Goal: Information Seeking & Learning: Learn about a topic

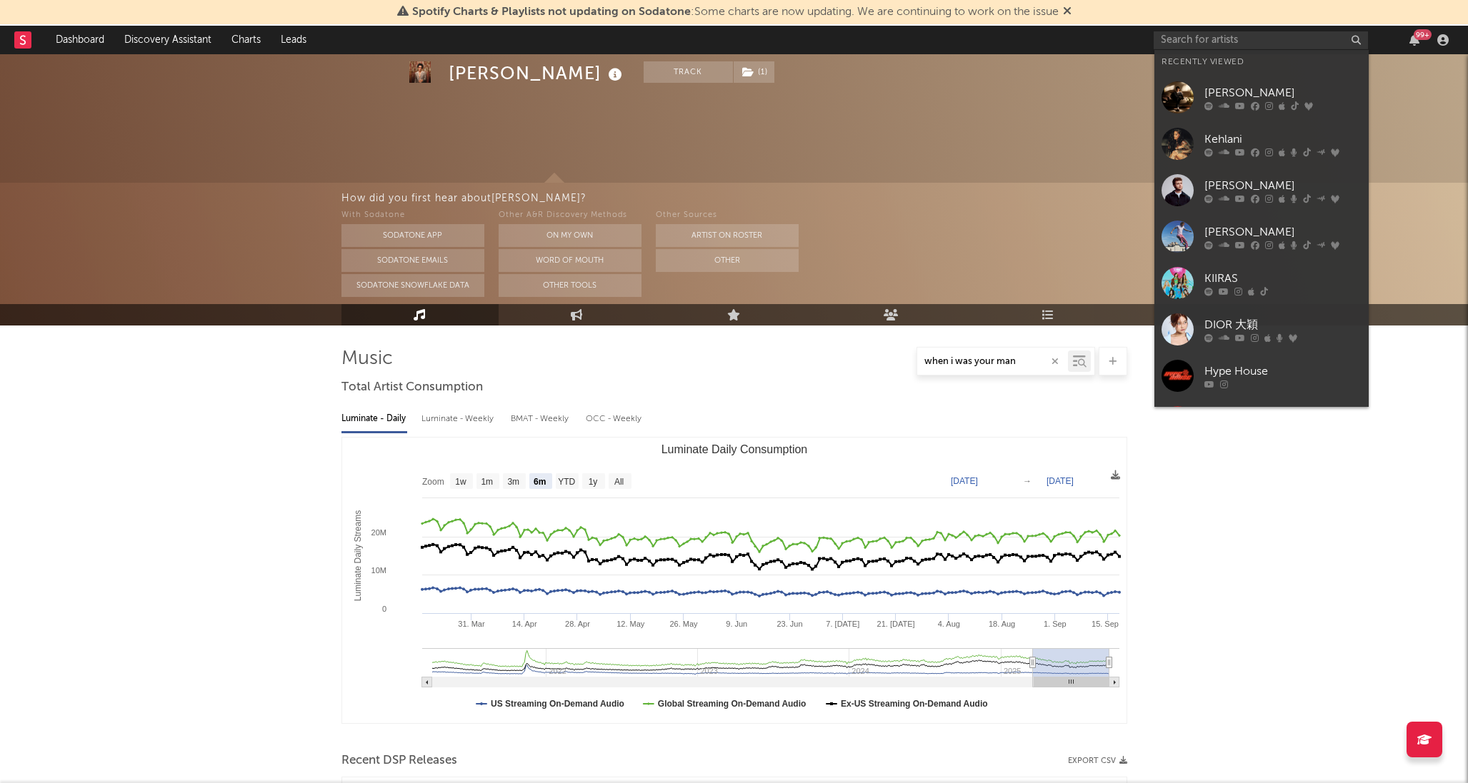
select select "6m"
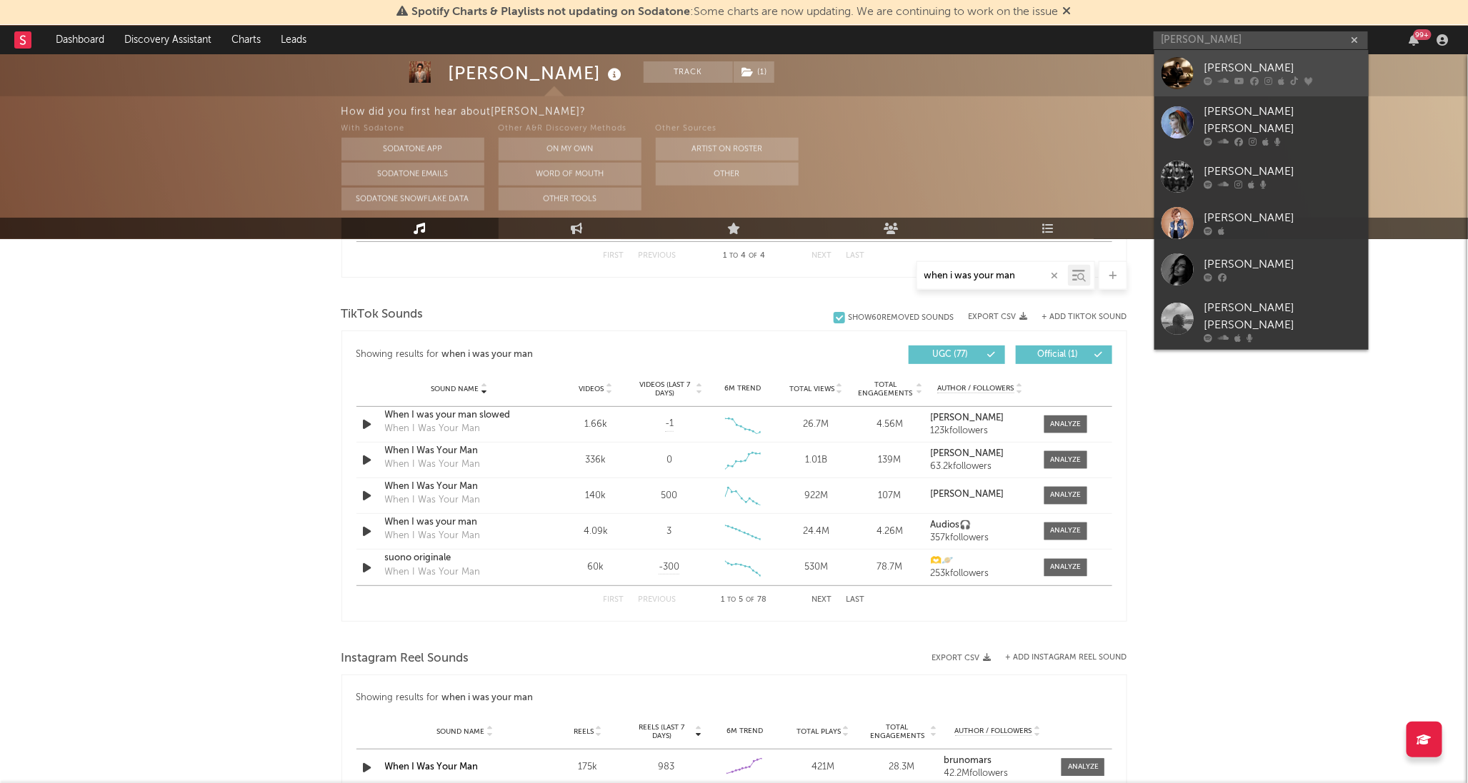
type input "[PERSON_NAME]"
click at [1270, 73] on div "[PERSON_NAME]" at bounding box center [1282, 68] width 157 height 17
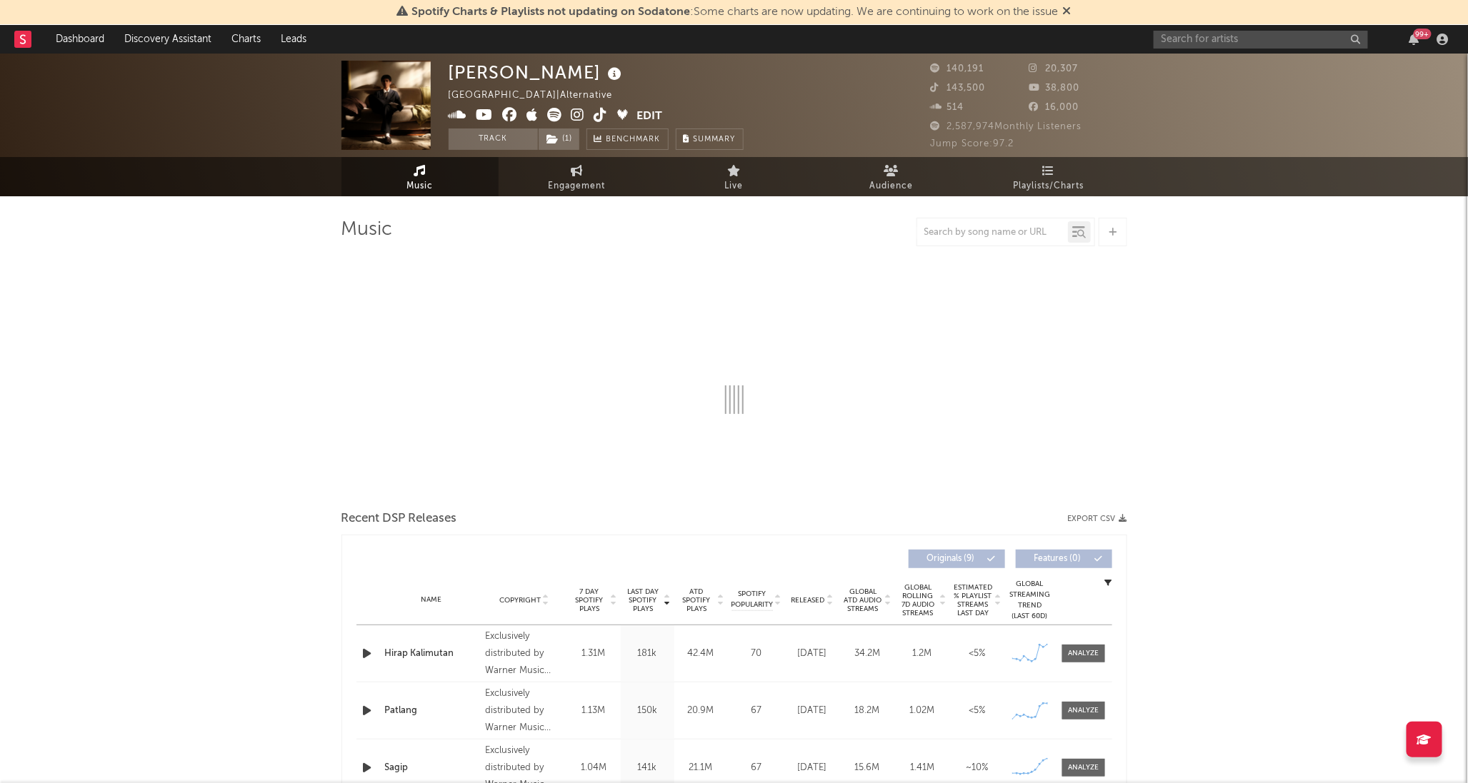
select select "6m"
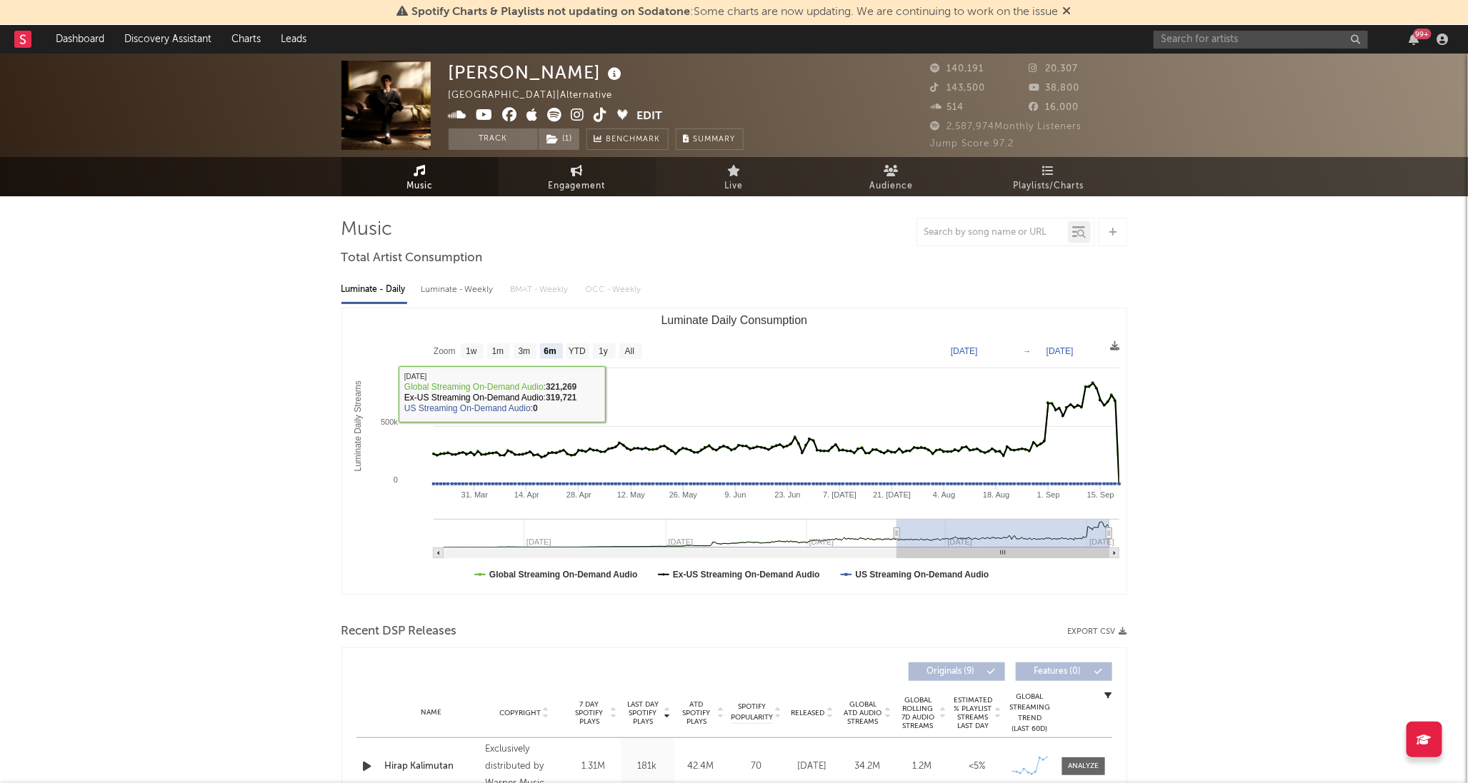
click at [588, 191] on span "Engagement" at bounding box center [577, 186] width 57 height 17
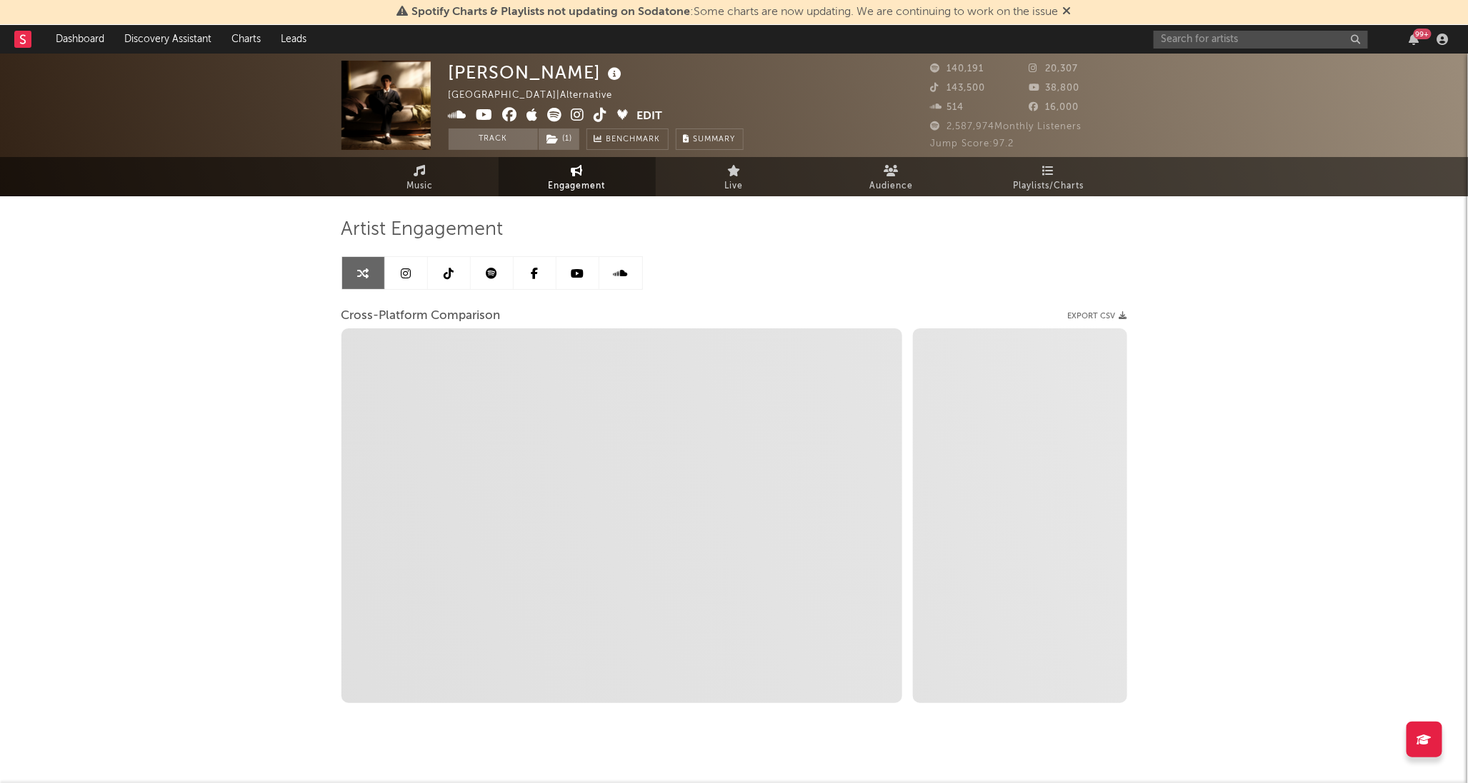
select select "1w"
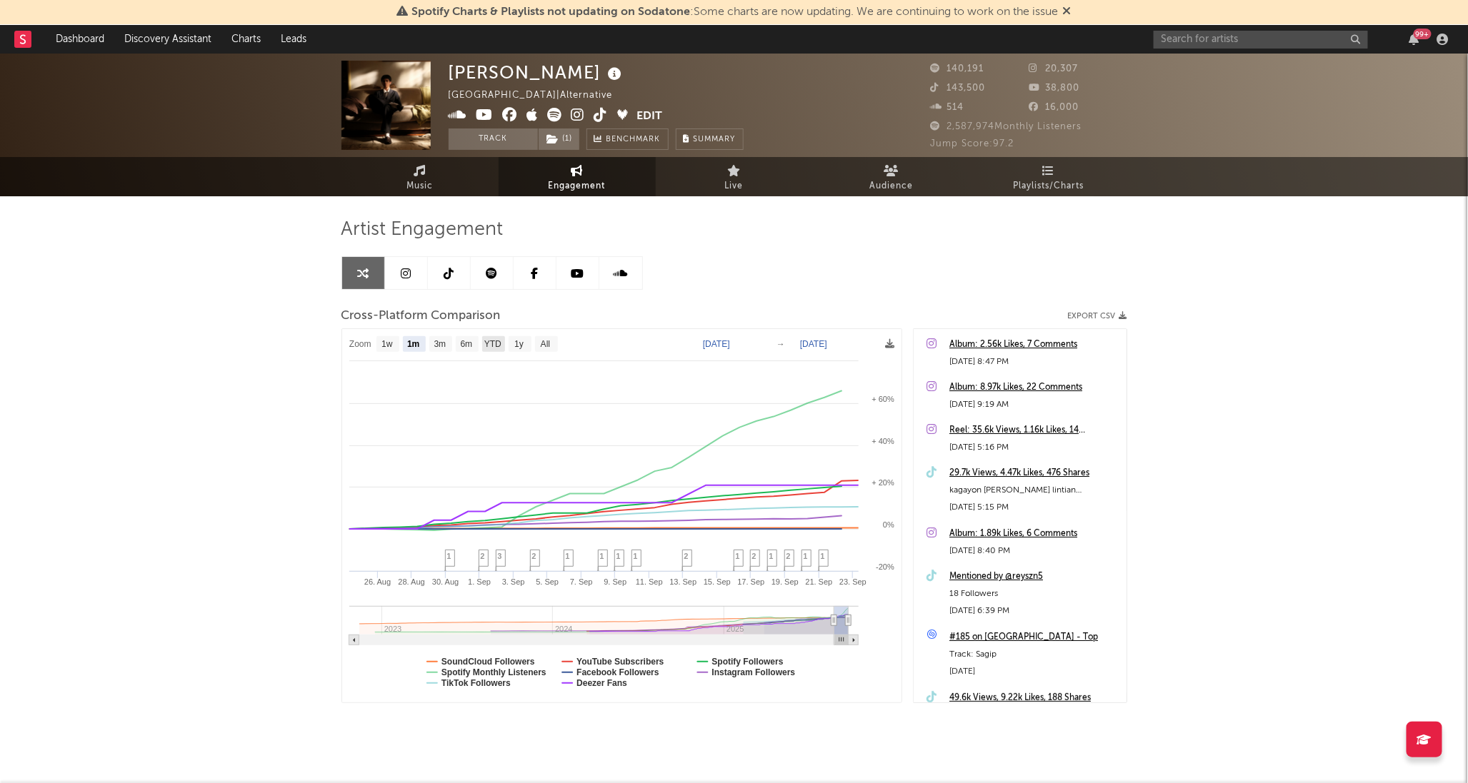
click at [496, 344] on text "YTD" at bounding box center [492, 345] width 17 height 10
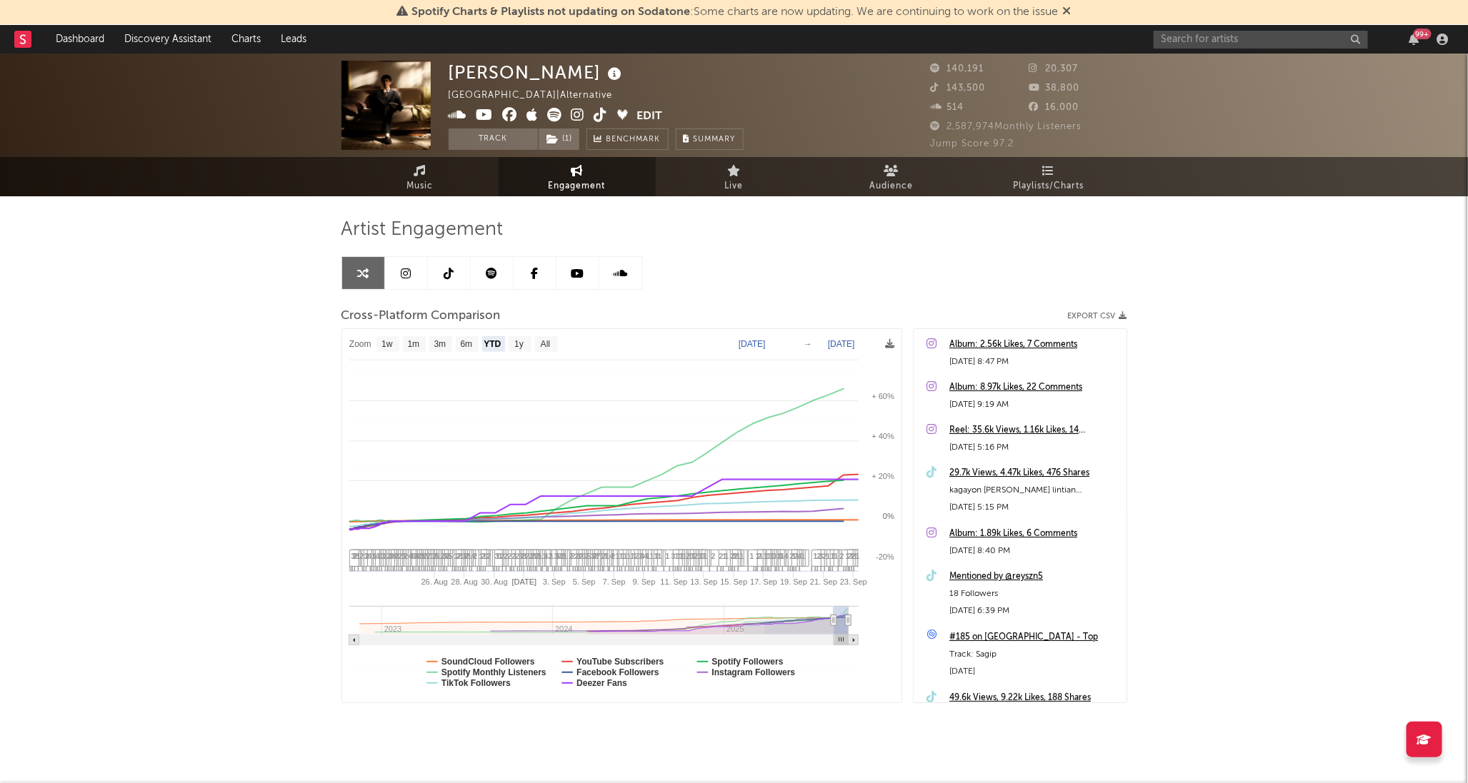
select select "YTD"
type input "2025-01-01"
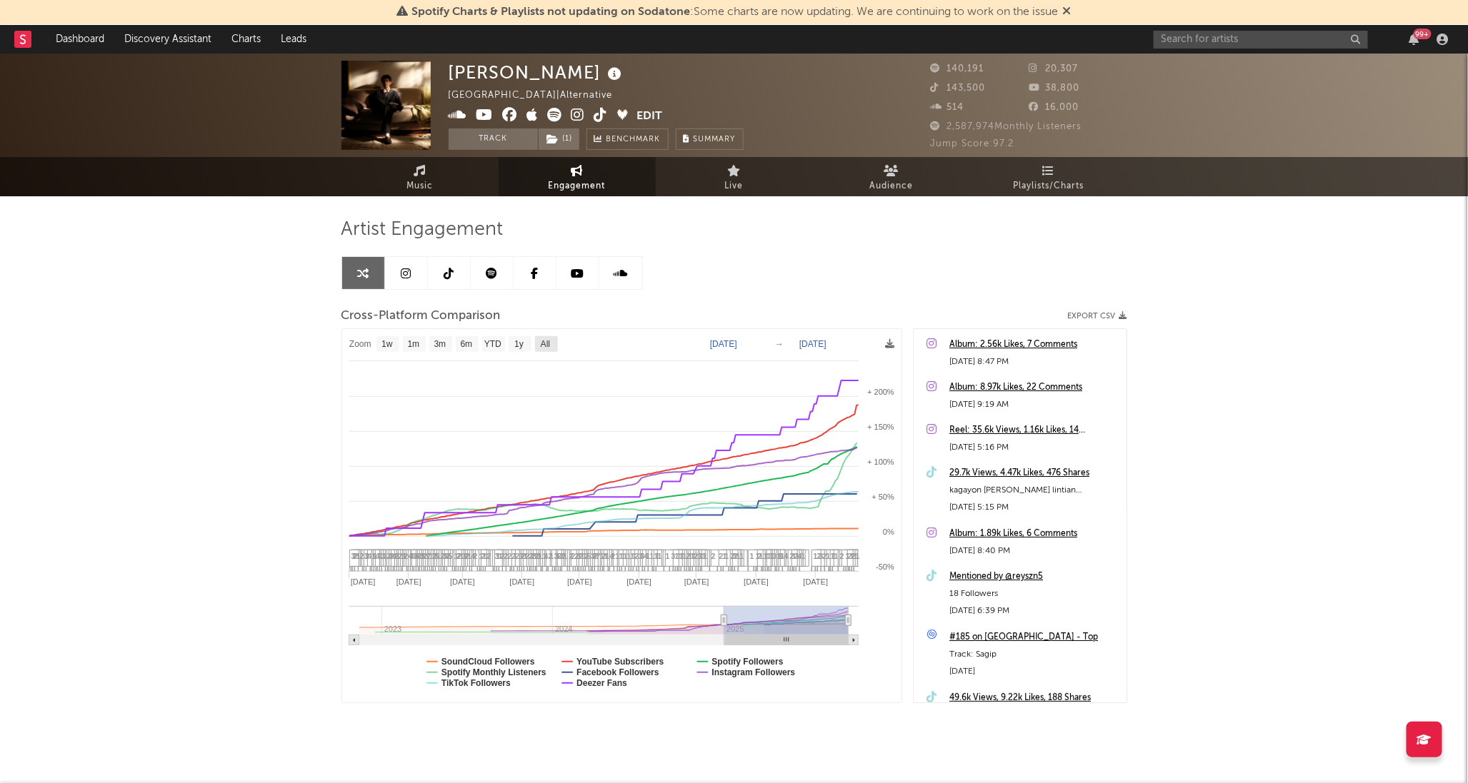
click at [546, 341] on text "All" at bounding box center [544, 345] width 9 height 10
select select "All"
type input "2022-11-13"
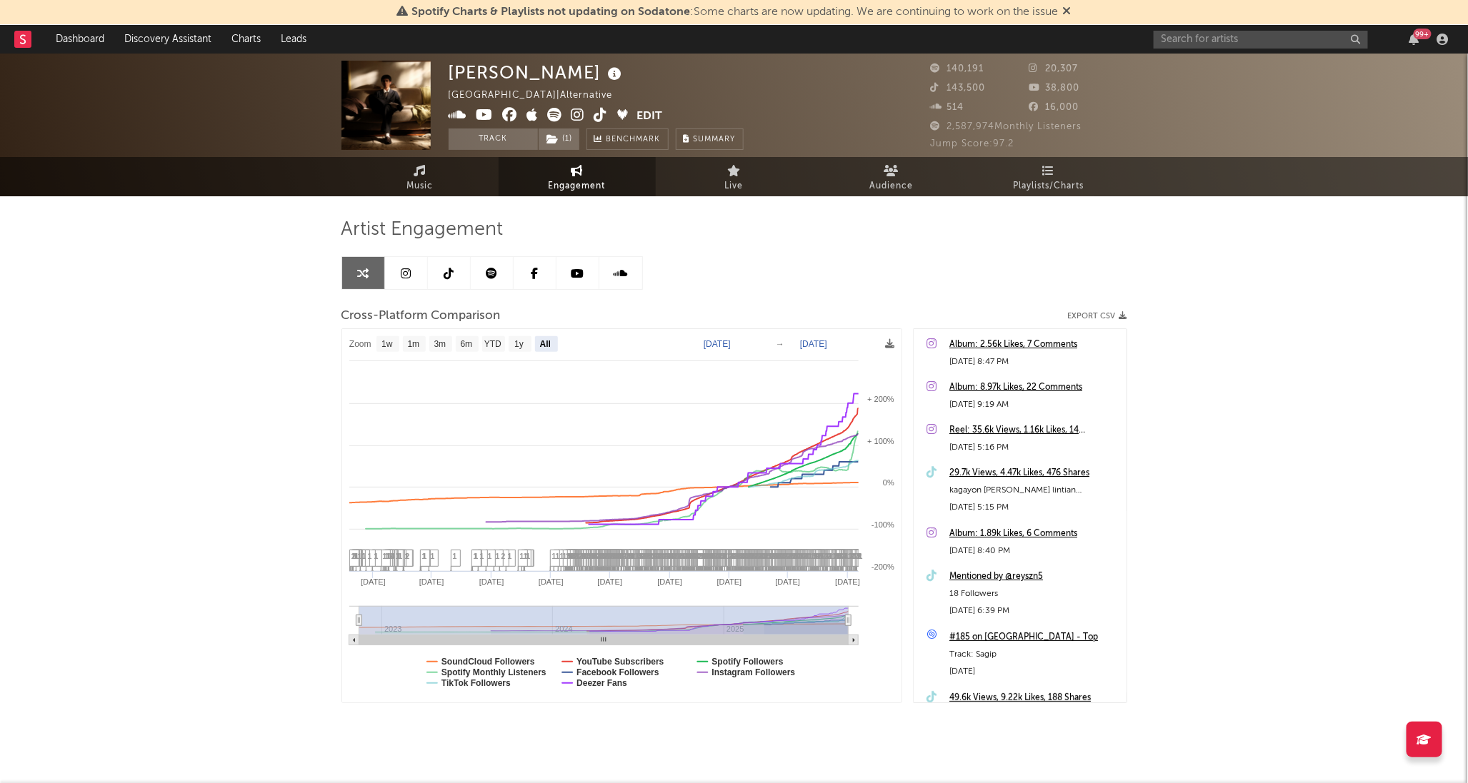
select select "All"
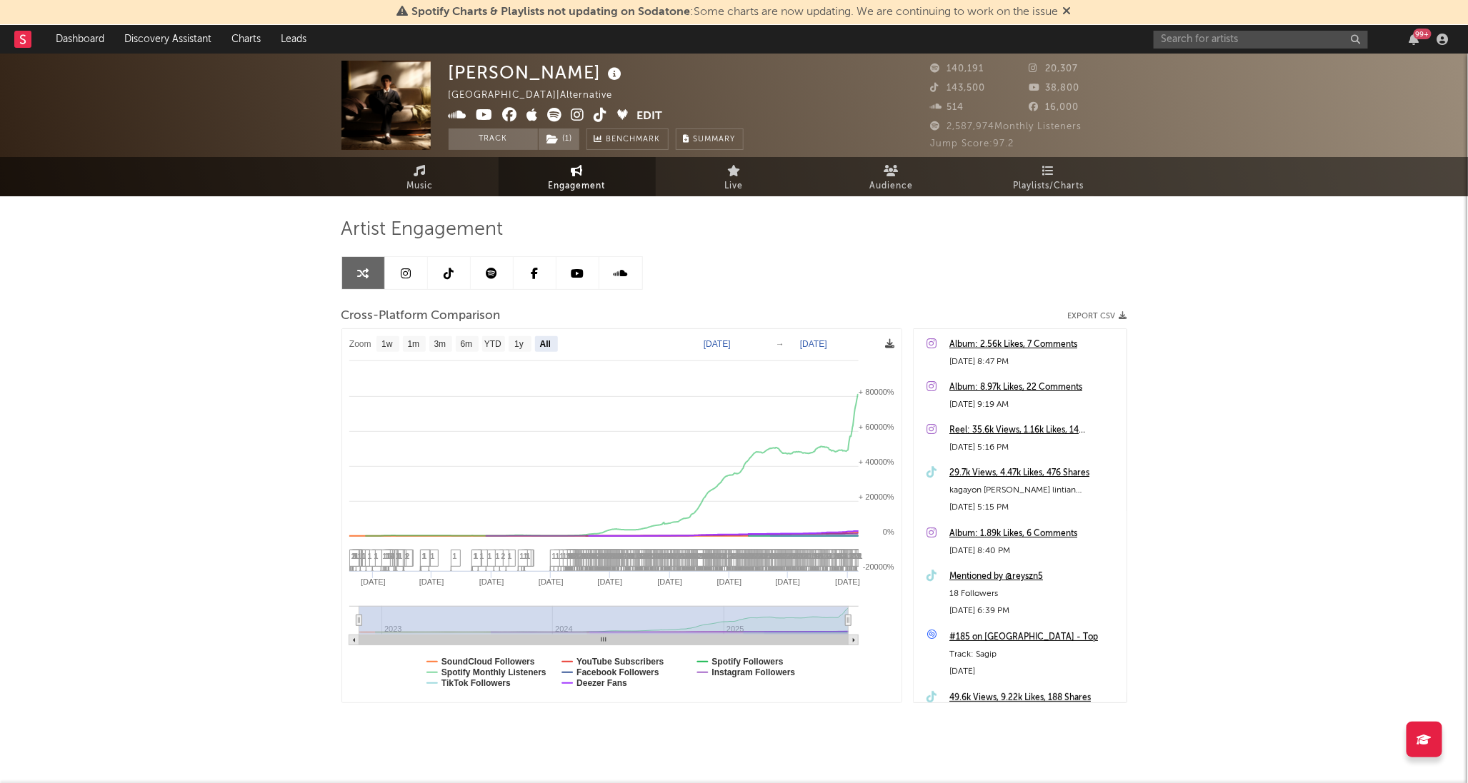
click at [890, 344] on icon at bounding box center [890, 343] width 9 height 9
click at [825, 359] on span "Download as CSV" at bounding box center [822, 359] width 143 height 24
type input "2023-01-03"
select select "1w"
drag, startPoint x: 358, startPoint y: 619, endPoint x: 374, endPoint y: 621, distance: 16.6
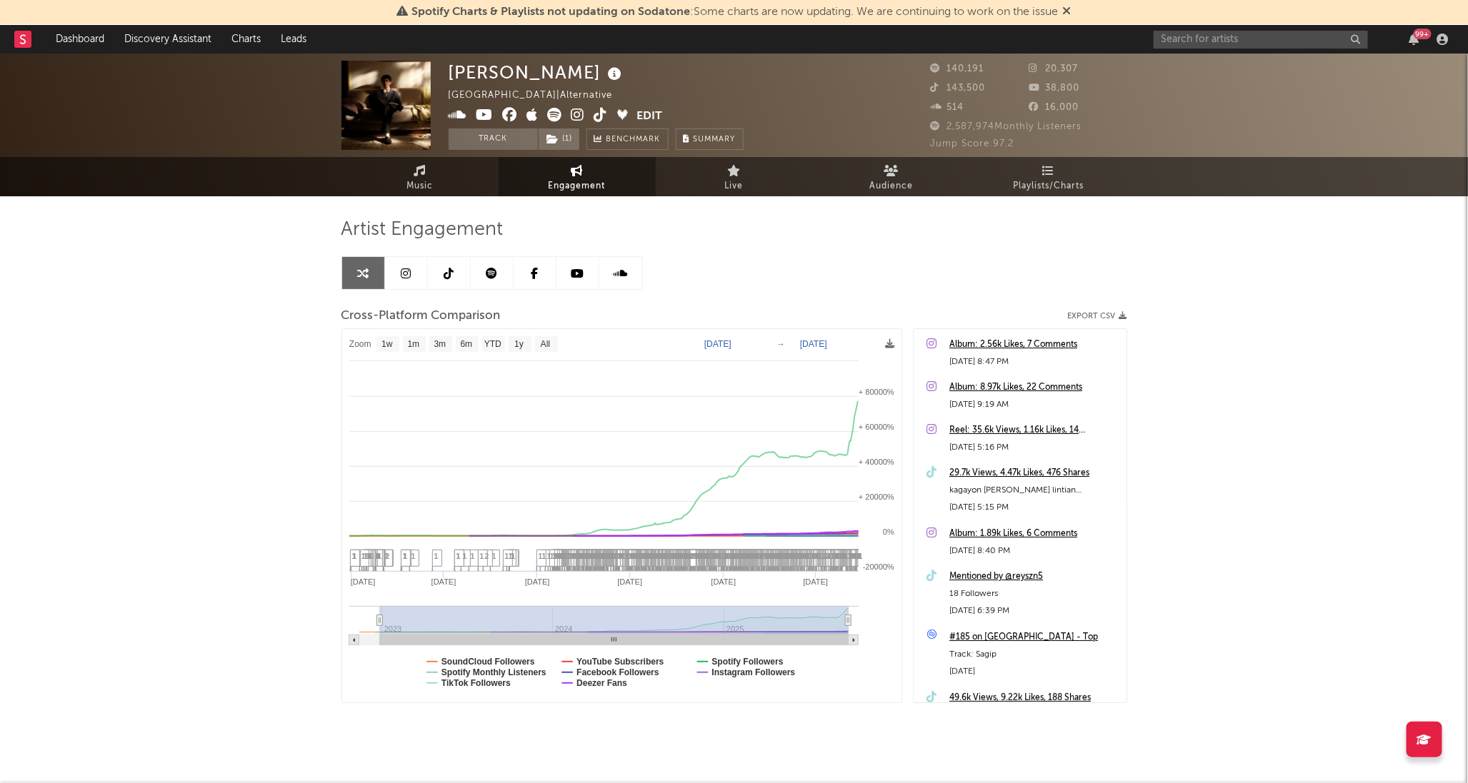
type input "2022-12-29"
select select "1w"
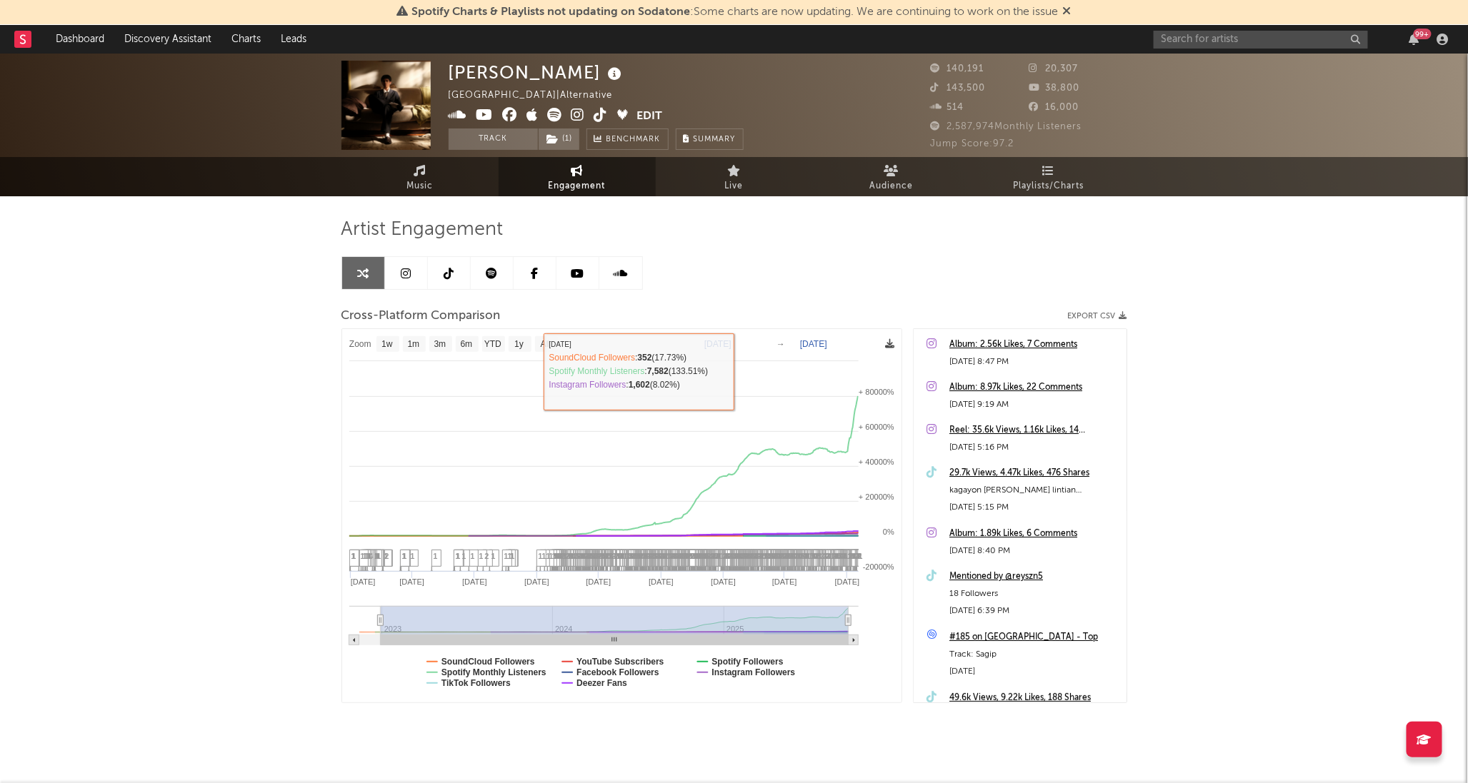
click at [891, 346] on icon at bounding box center [890, 343] width 9 height 9
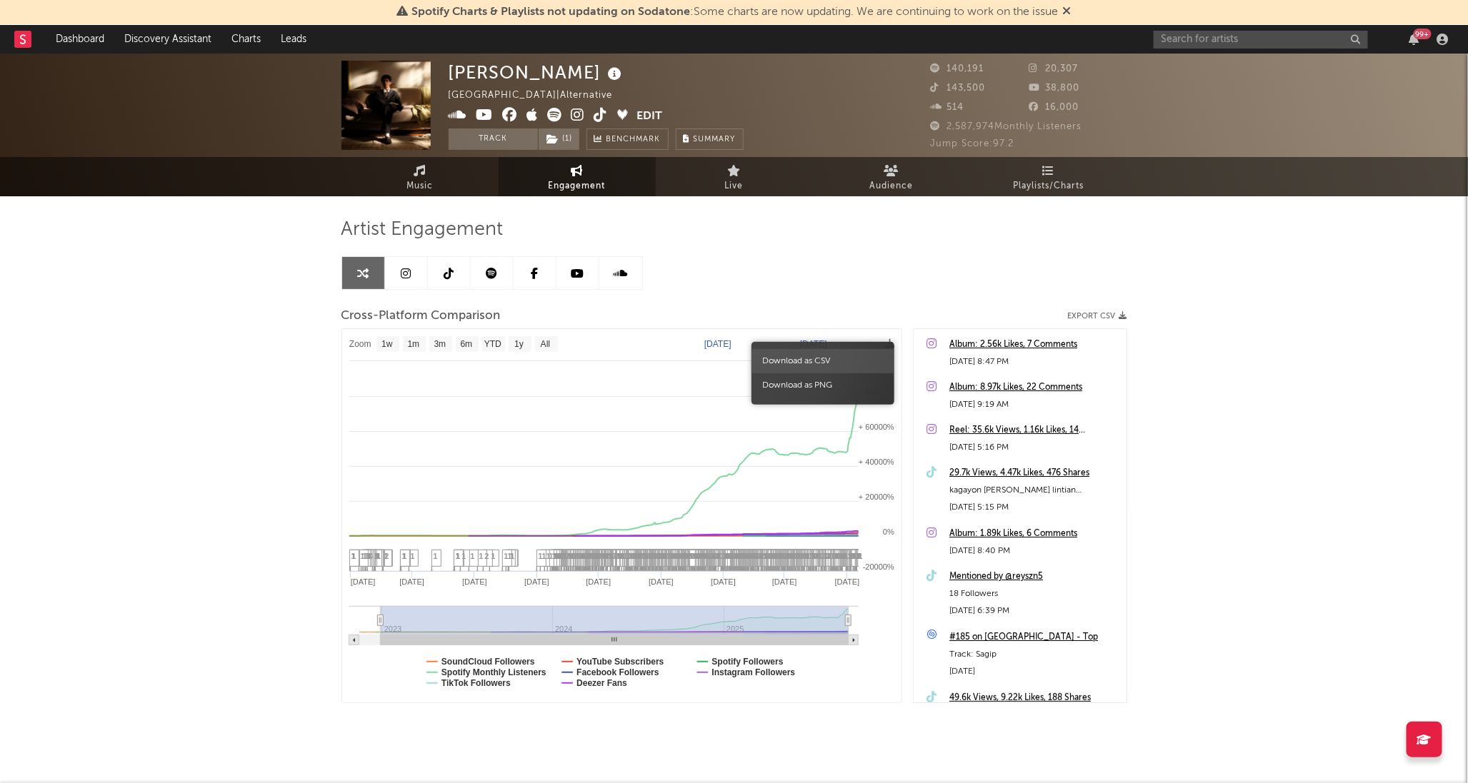
click at [819, 365] on span "Download as CSV" at bounding box center [822, 361] width 143 height 24
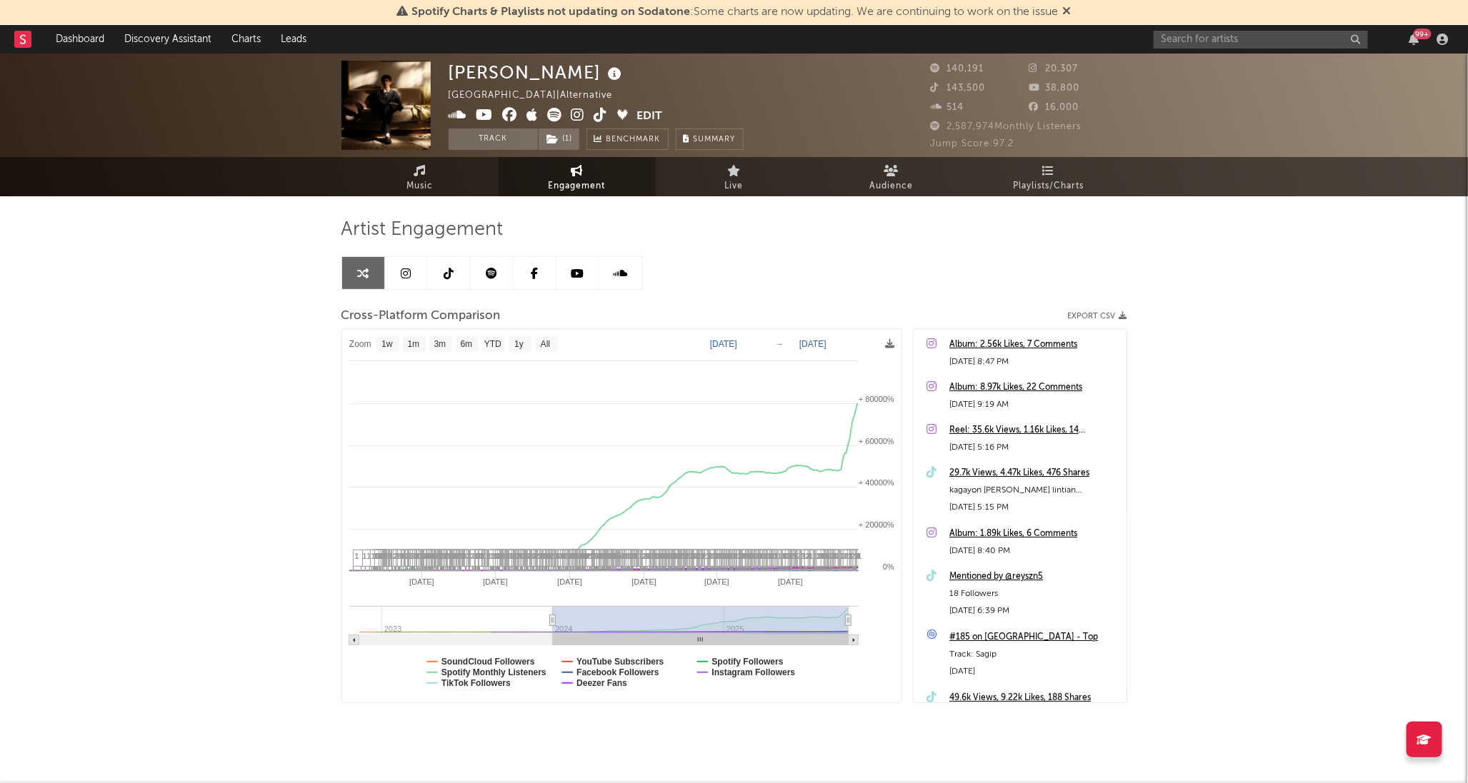
drag, startPoint x: 382, startPoint y: 622, endPoint x: 553, endPoint y: 639, distance: 171.6
click at [553, 639] on icon "Created with Highcharts 10.3.3 Jan '25 Apr '24 Jul '24 Oct '24 Apr '25 Jul '25 …" at bounding box center [621, 516] width 559 height 374
type input "2023-12-31"
select select "1w"
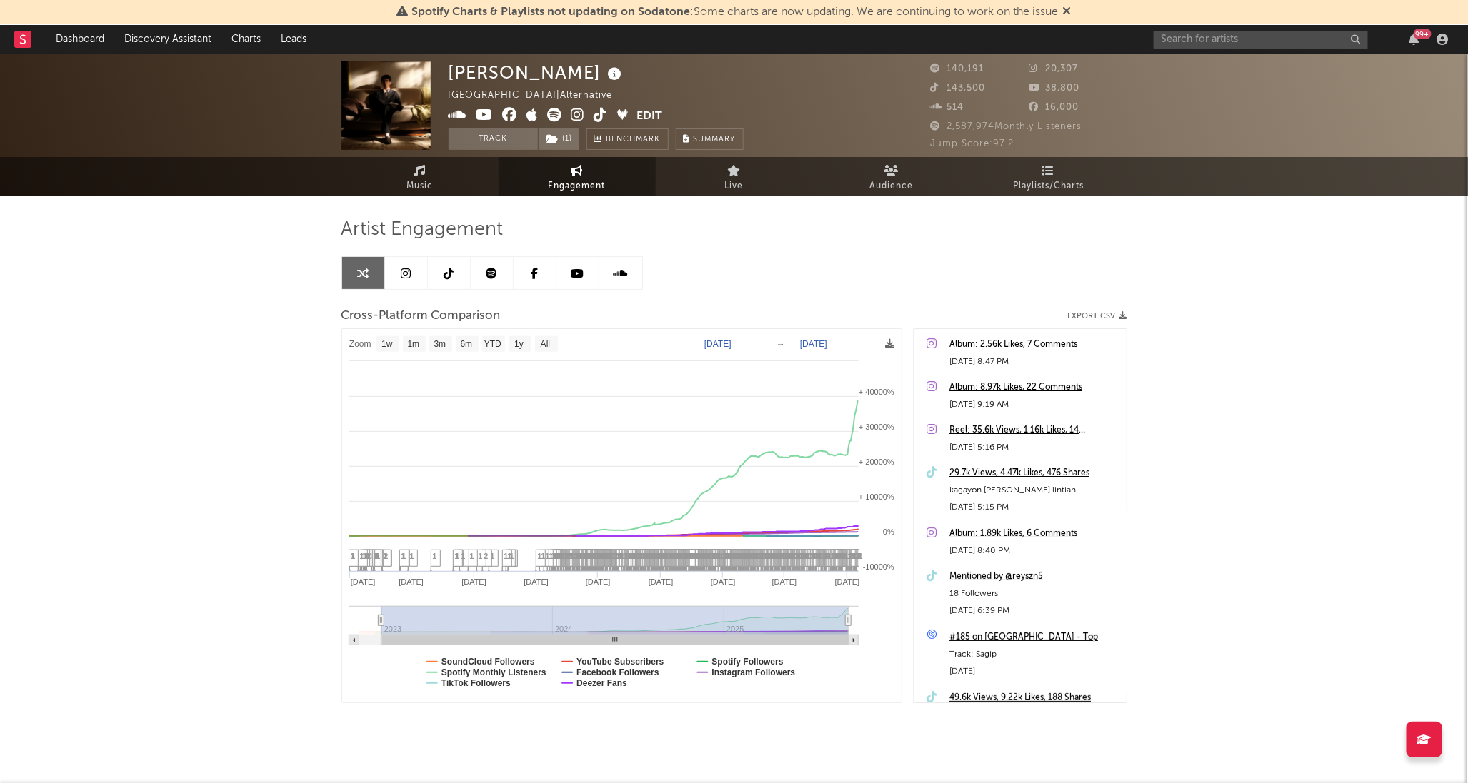
type input "[DATE]"
select select "1w"
drag, startPoint x: 550, startPoint y: 620, endPoint x: 381, endPoint y: 636, distance: 169.3
select select "1w"
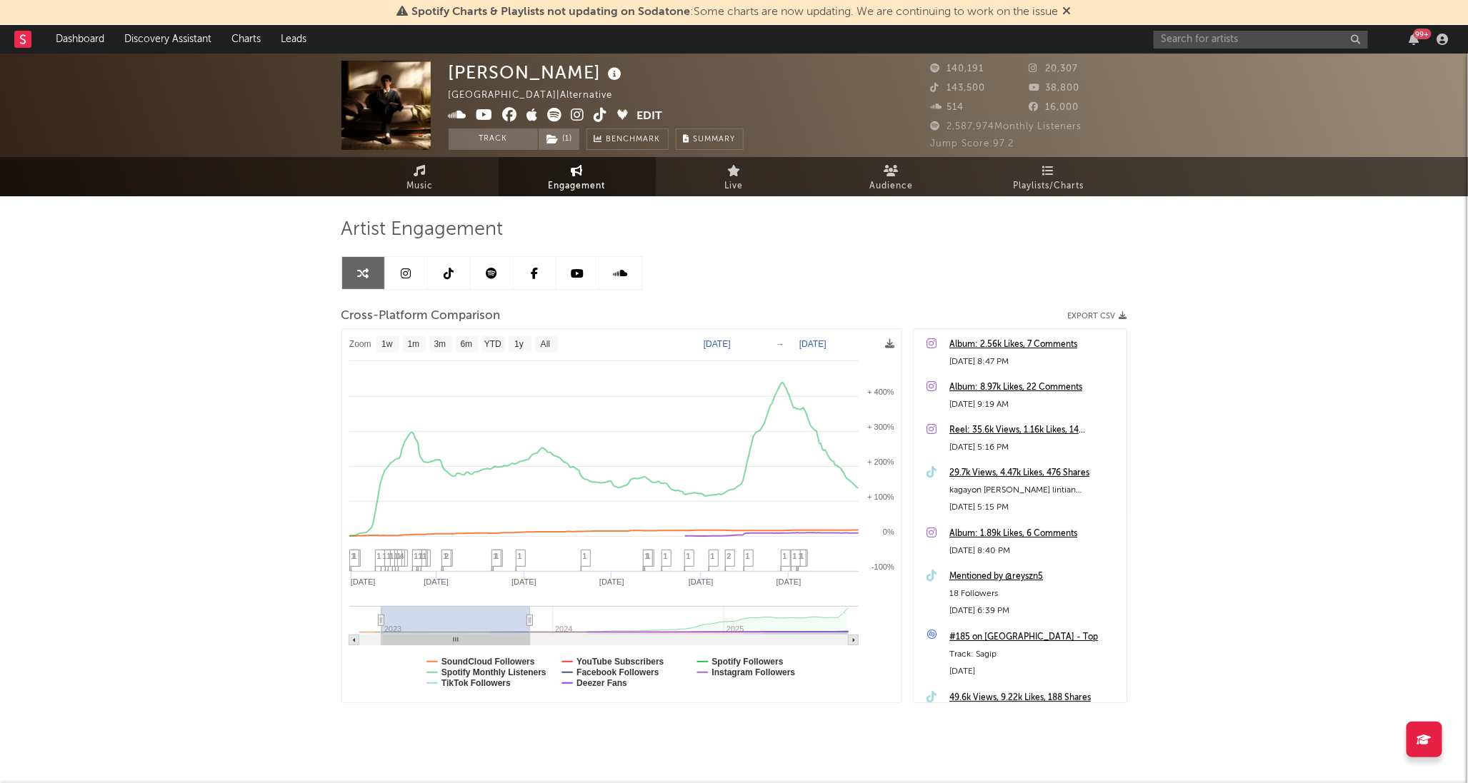
type input "[DATE]"
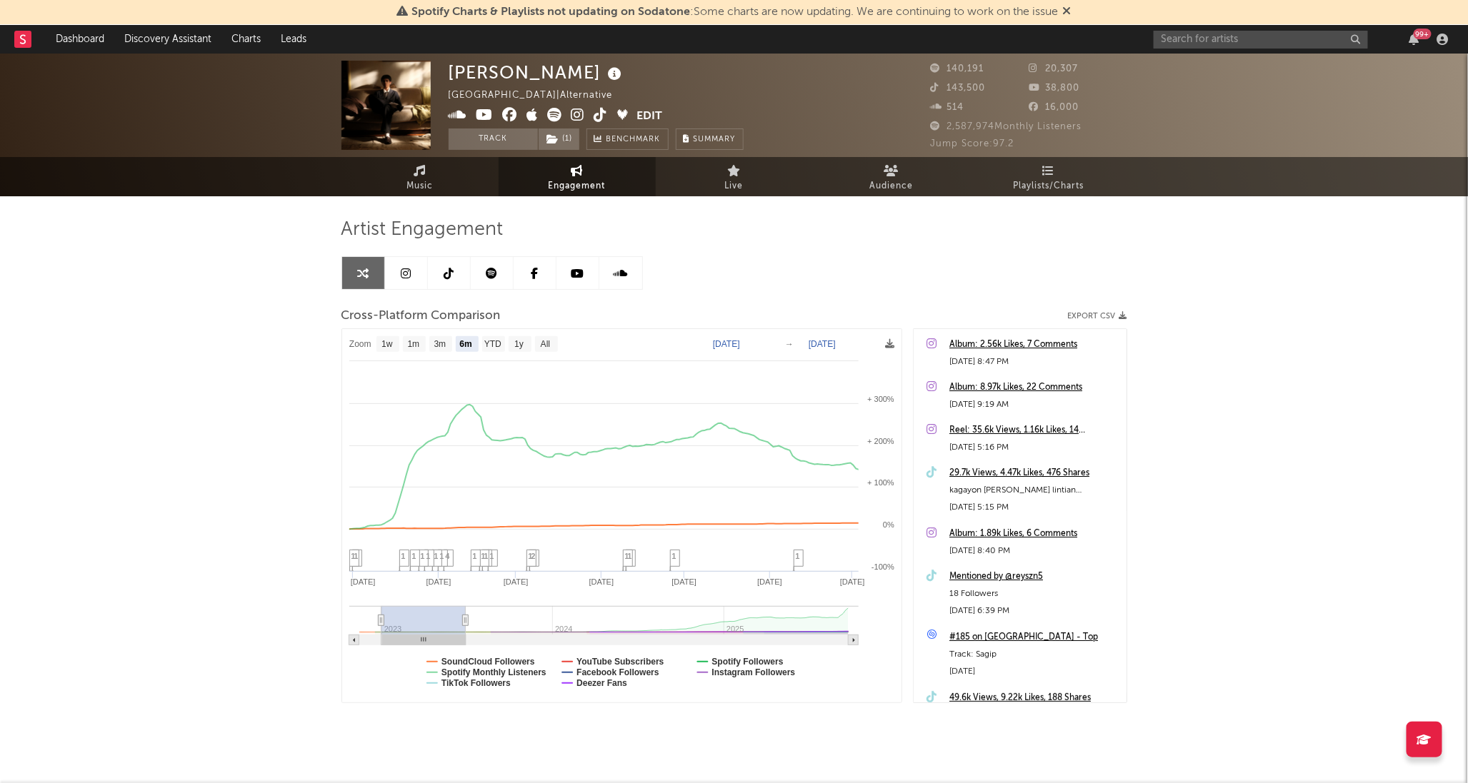
select select "6m"
type input "[DATE]"
drag, startPoint x: 848, startPoint y: 623, endPoint x: 406, endPoint y: 646, distance: 442.7
click at [406, 646] on icon "Created with Highcharts 10.3.3 [DATE]. [DATE]. Jan [DATE]. [DATE]. Feb 13. Feb …" at bounding box center [621, 516] width 559 height 374
select select "1w"
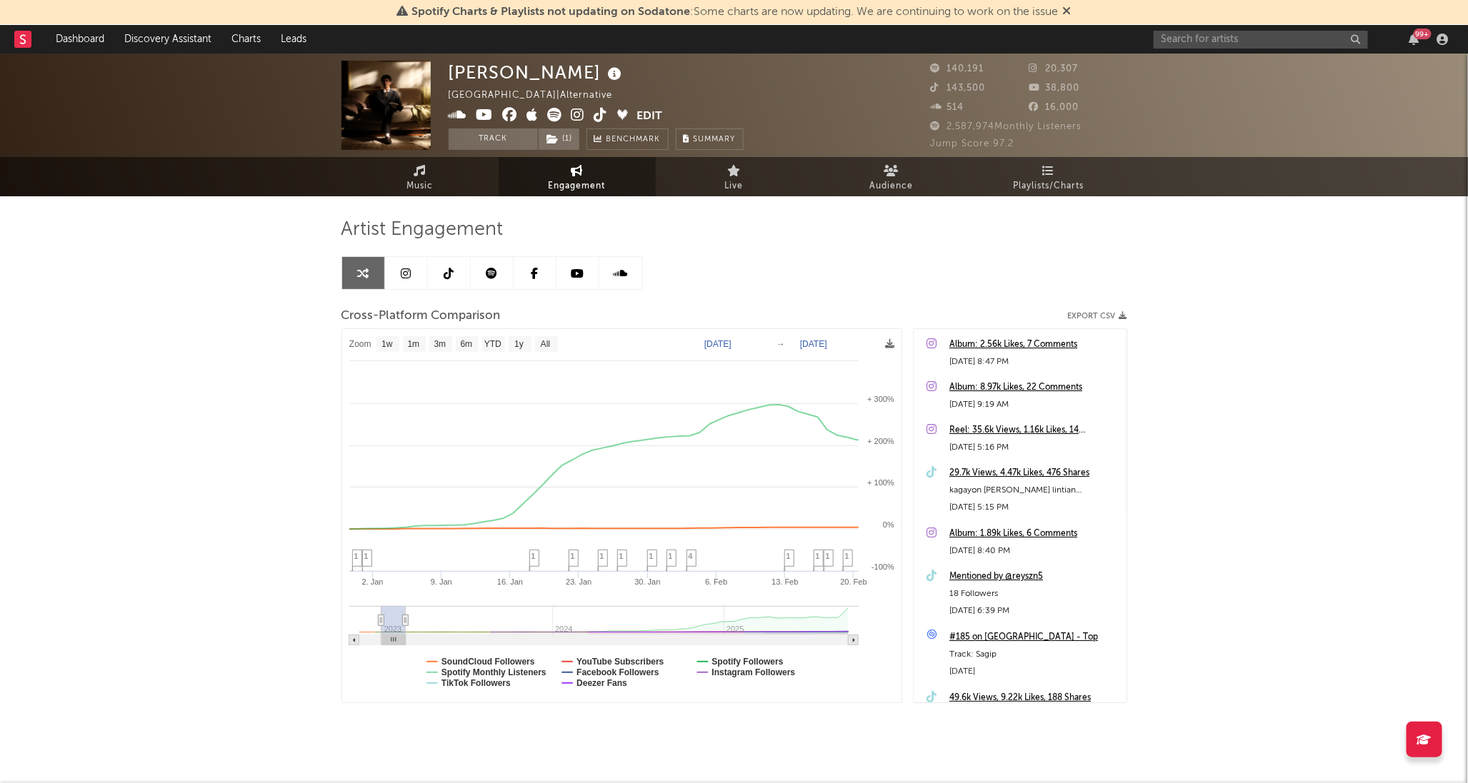
drag, startPoint x: 404, startPoint y: 619, endPoint x: 765, endPoint y: 652, distance: 362.9
click at [408, 623] on icon at bounding box center [405, 621] width 6 height 11
type input "[DATE]"
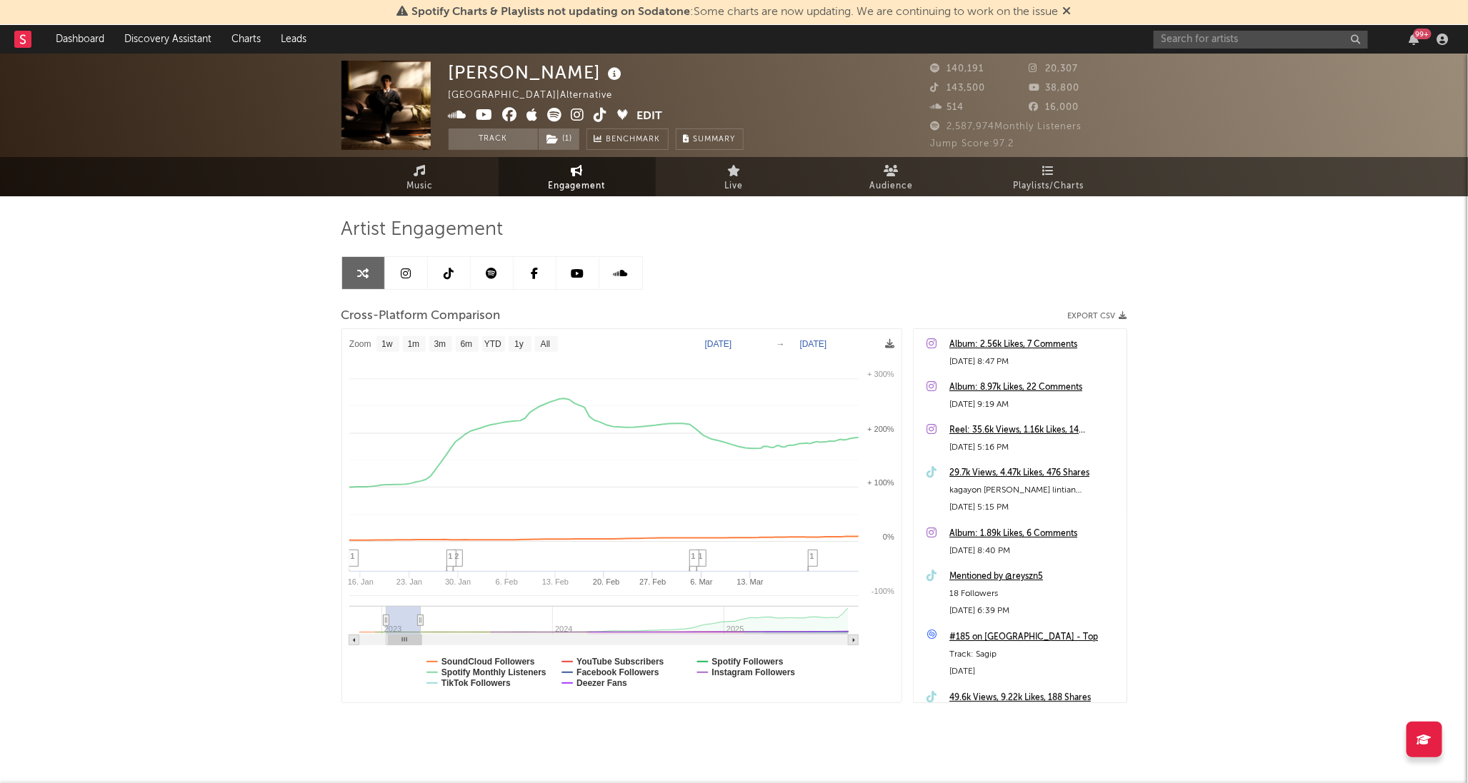
select select "1w"
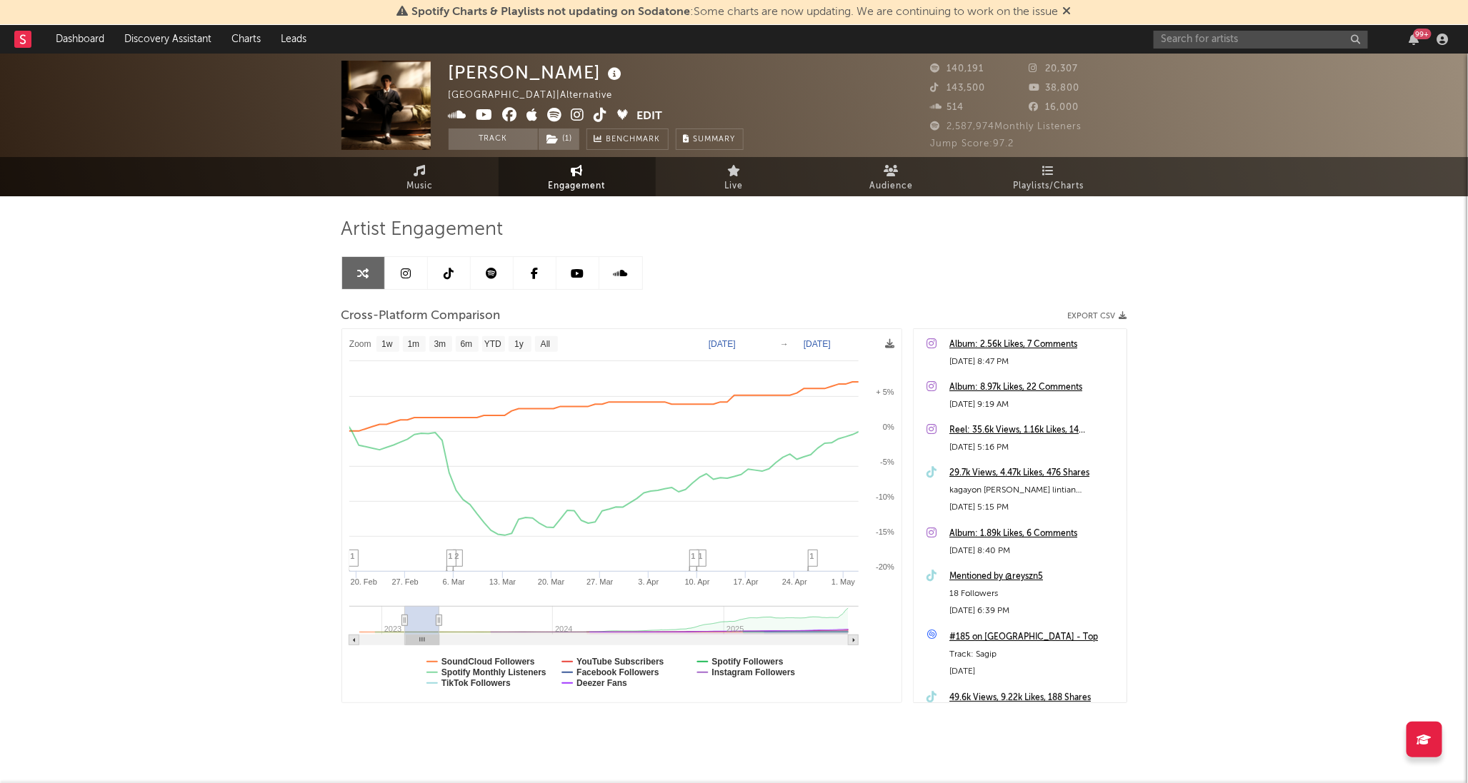
drag, startPoint x: 765, startPoint y: 652, endPoint x: 994, endPoint y: 613, distance: 232.6
drag, startPoint x: 994, startPoint y: 613, endPoint x: 976, endPoint y: 608, distance: 19.2
click at [976, 608] on div "[DATE] 6:39 PM" at bounding box center [1034, 611] width 170 height 17
drag, startPoint x: 437, startPoint y: 619, endPoint x: 497, endPoint y: 619, distance: 60.0
click at [440, 620] on icon at bounding box center [439, 621] width 6 height 11
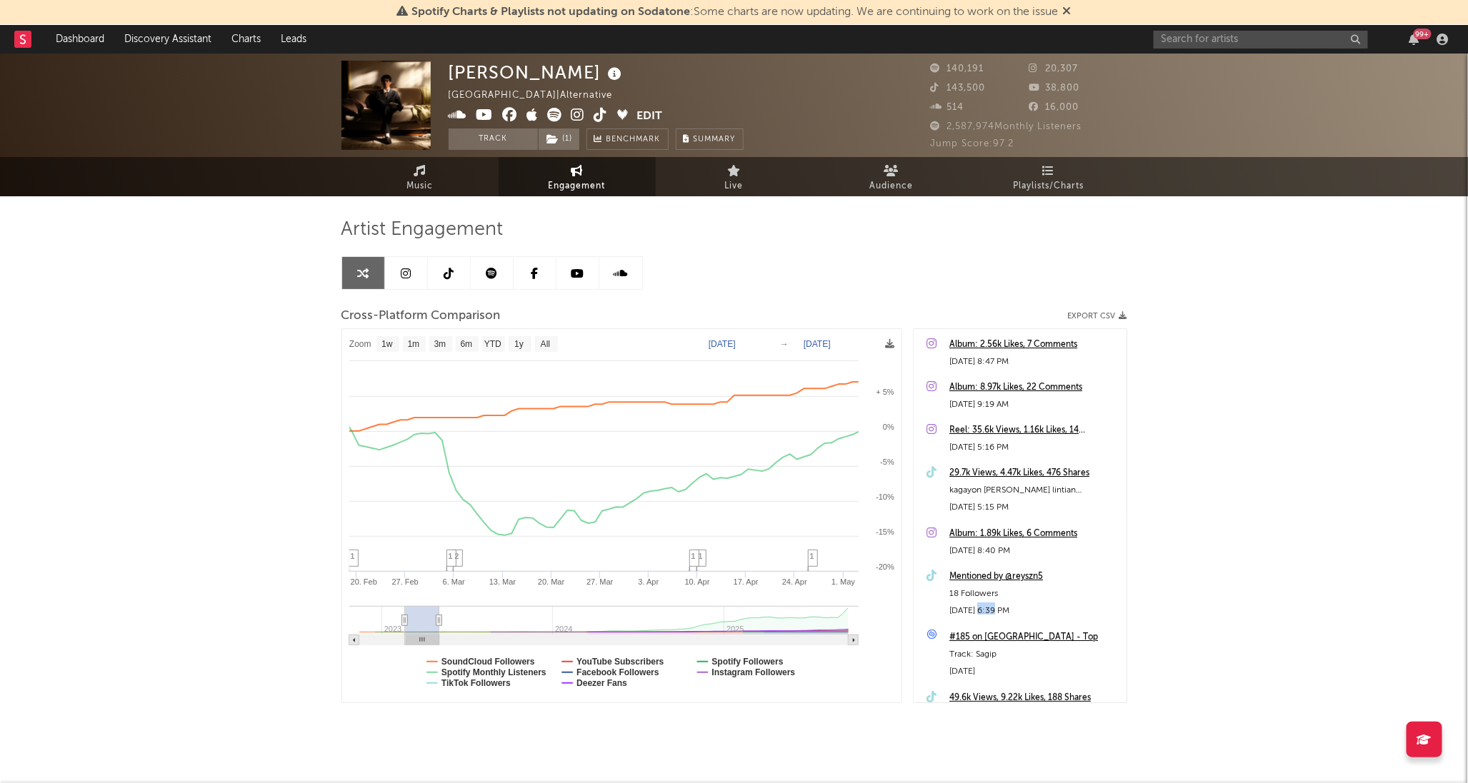
type input "[DATE]"
select select "1w"
type input "[DATE]"
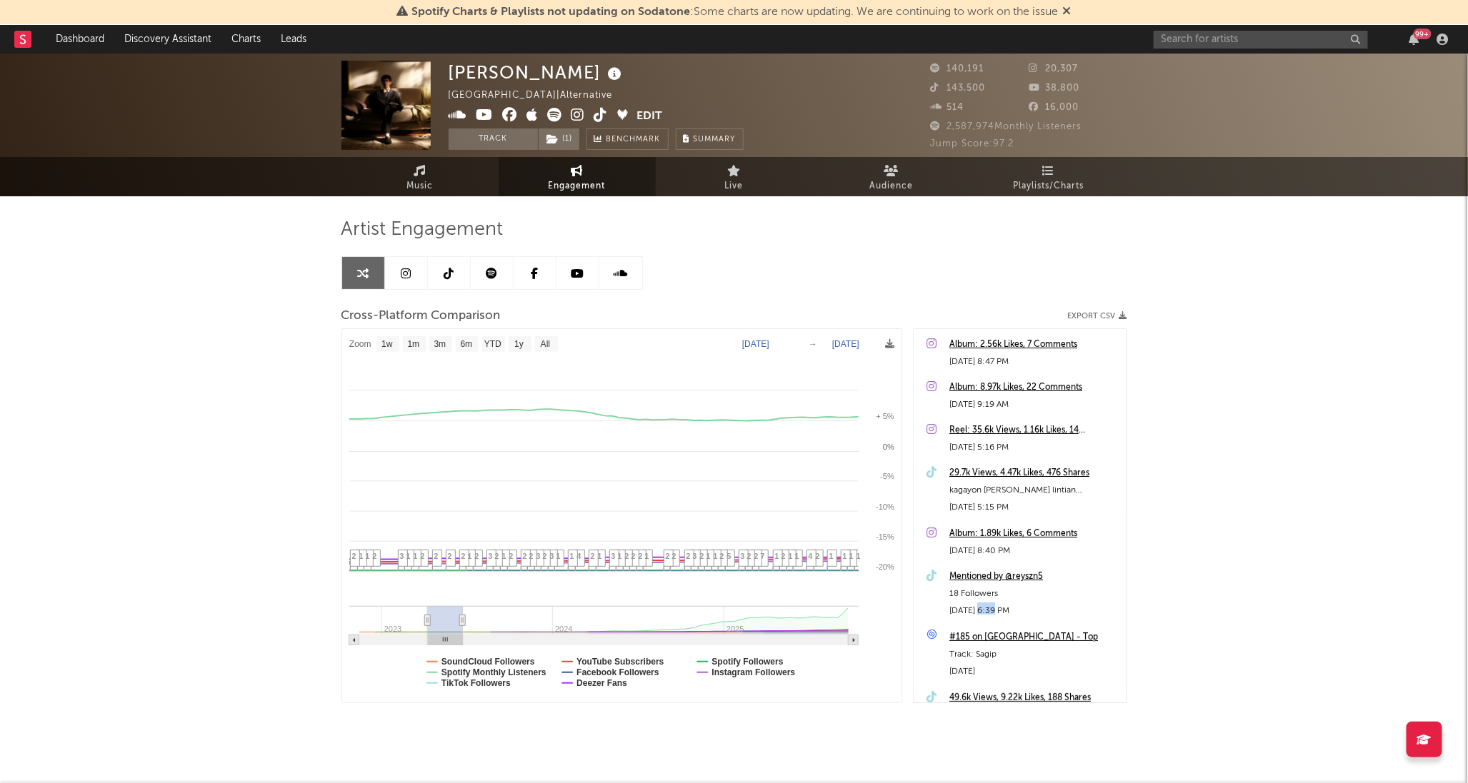
drag, startPoint x: 583, startPoint y: 620, endPoint x: 562, endPoint y: 601, distance: 27.8
click at [576, 601] on icon "Created with Highcharts 10.3.3 [DATE]. [DATE]. Mar [DATE]. Mar 27. [DATE]. Apr …" at bounding box center [621, 516] width 559 height 374
select select "1w"
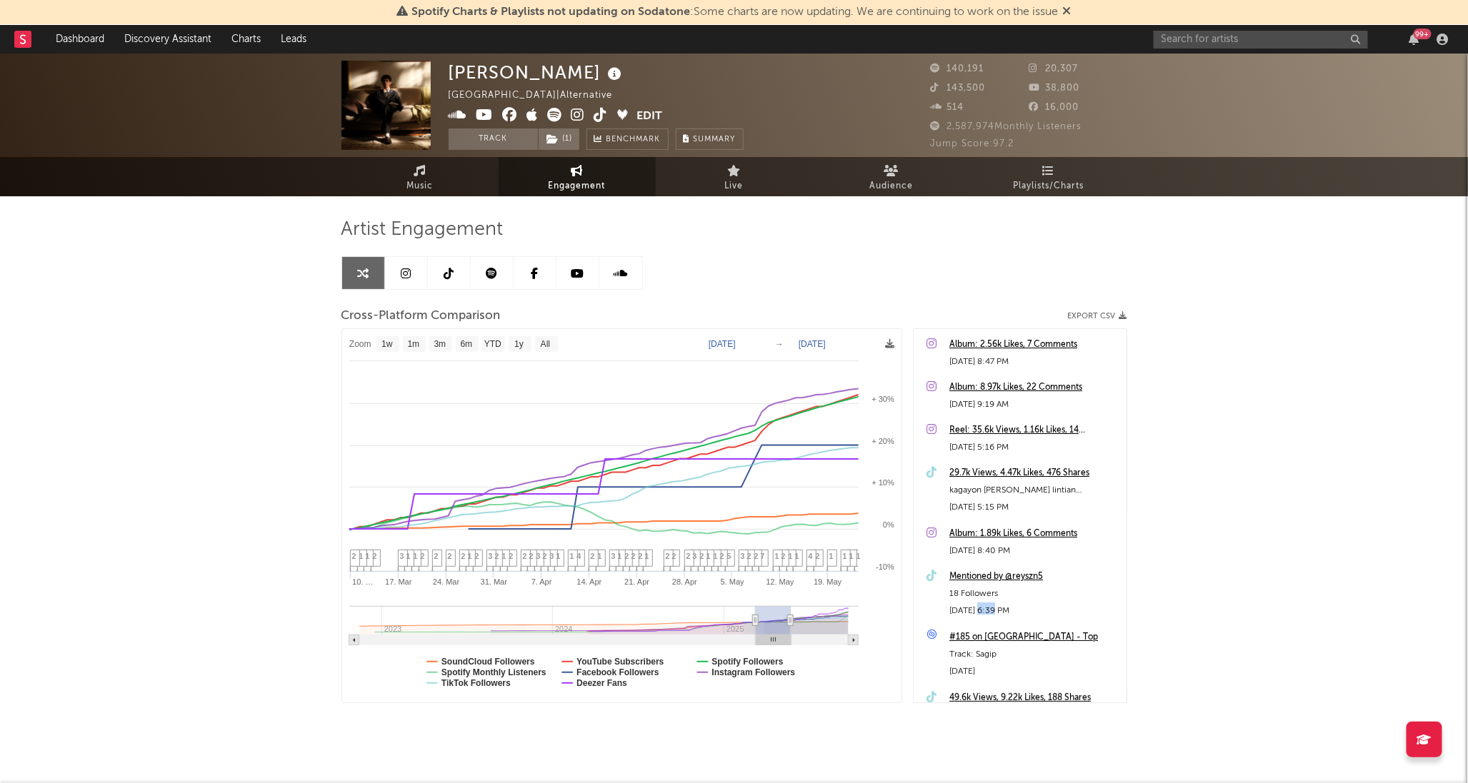
type input "[DATE]"
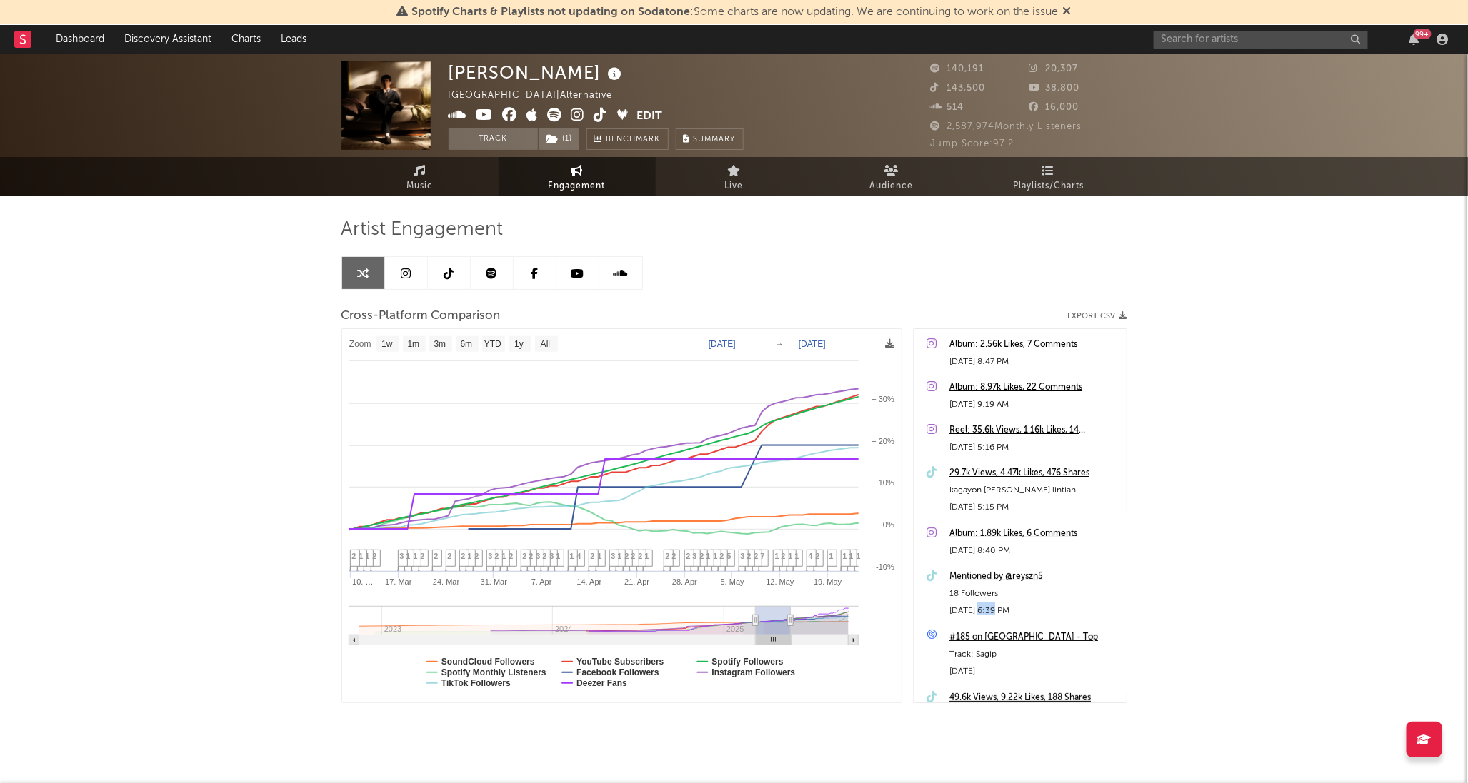
type input "[DATE]"
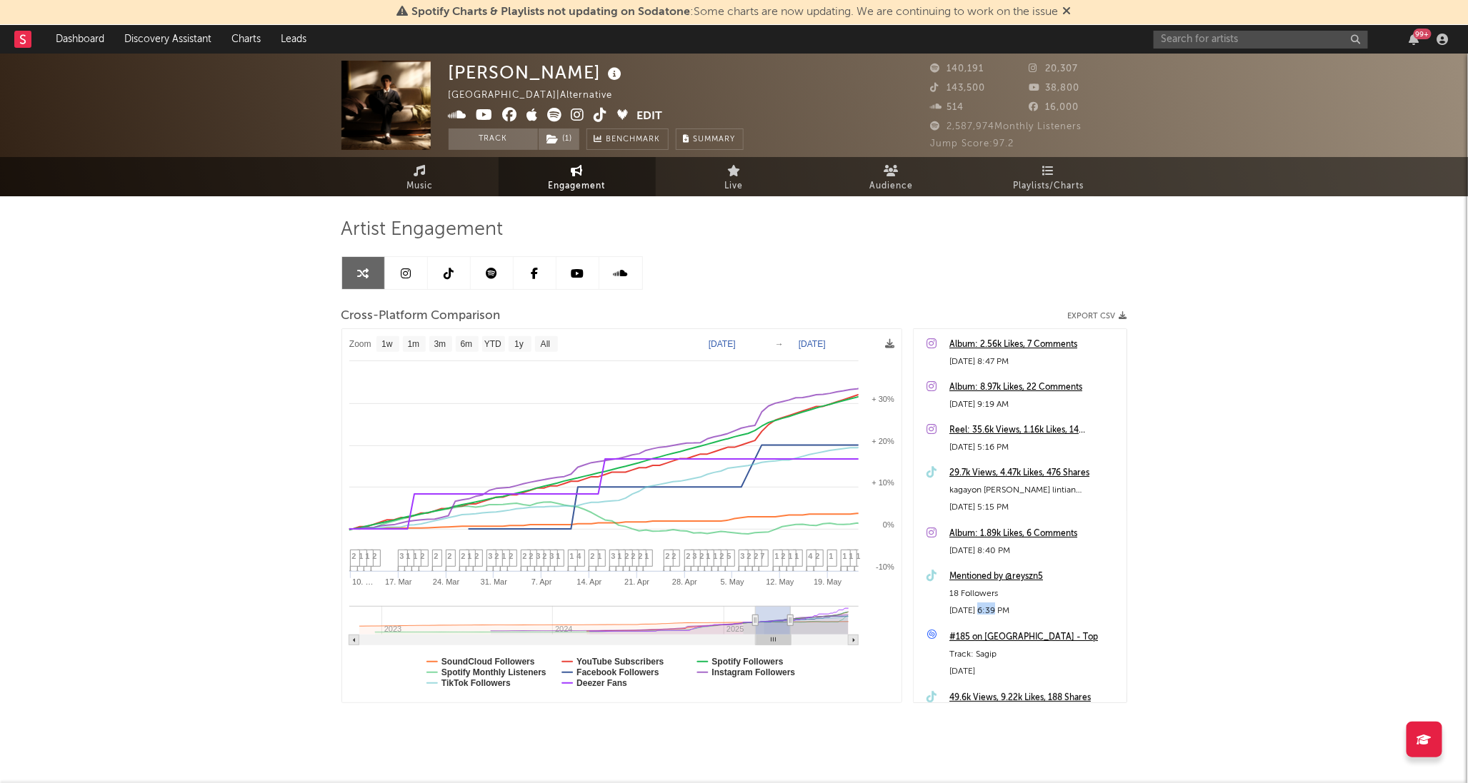
type input "[DATE]"
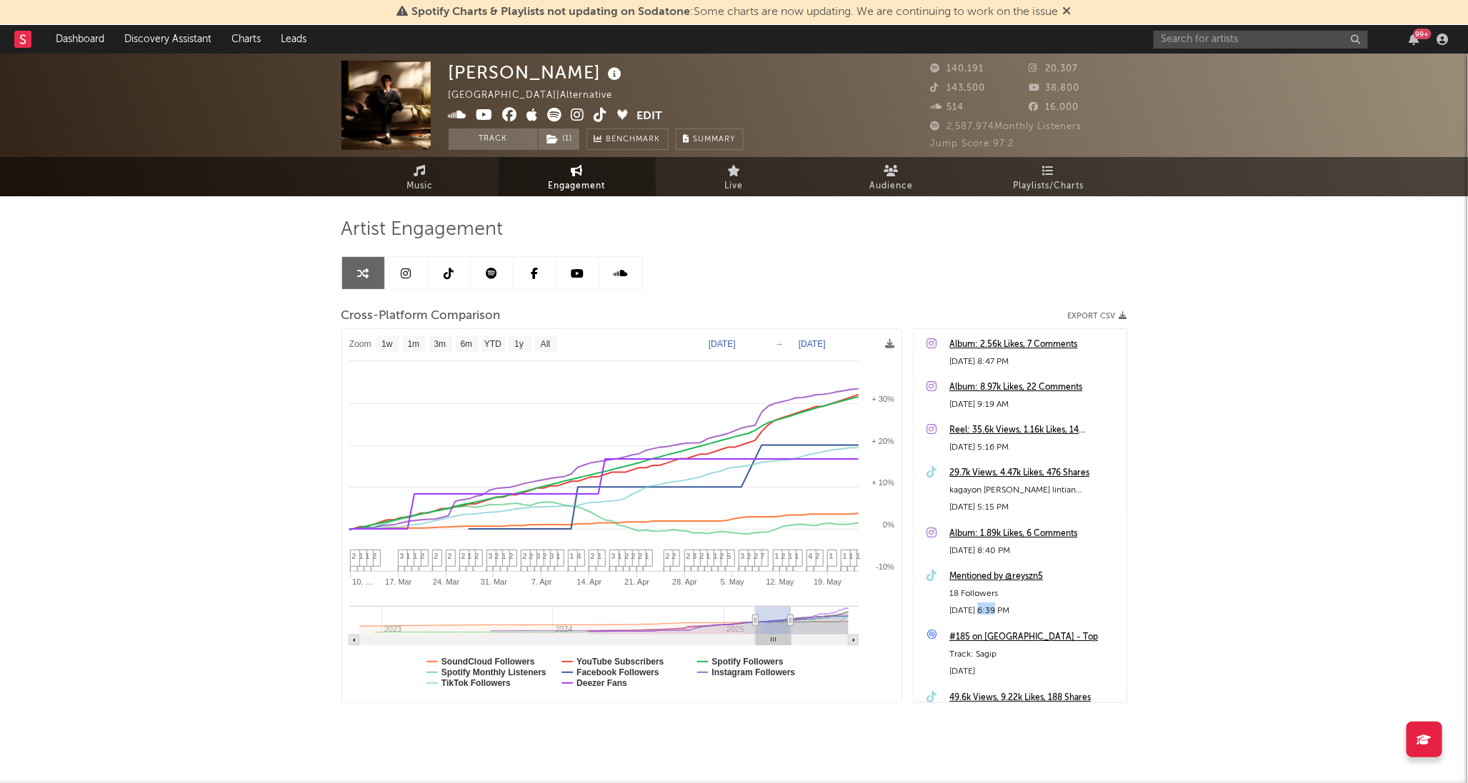
type input "[DATE]"
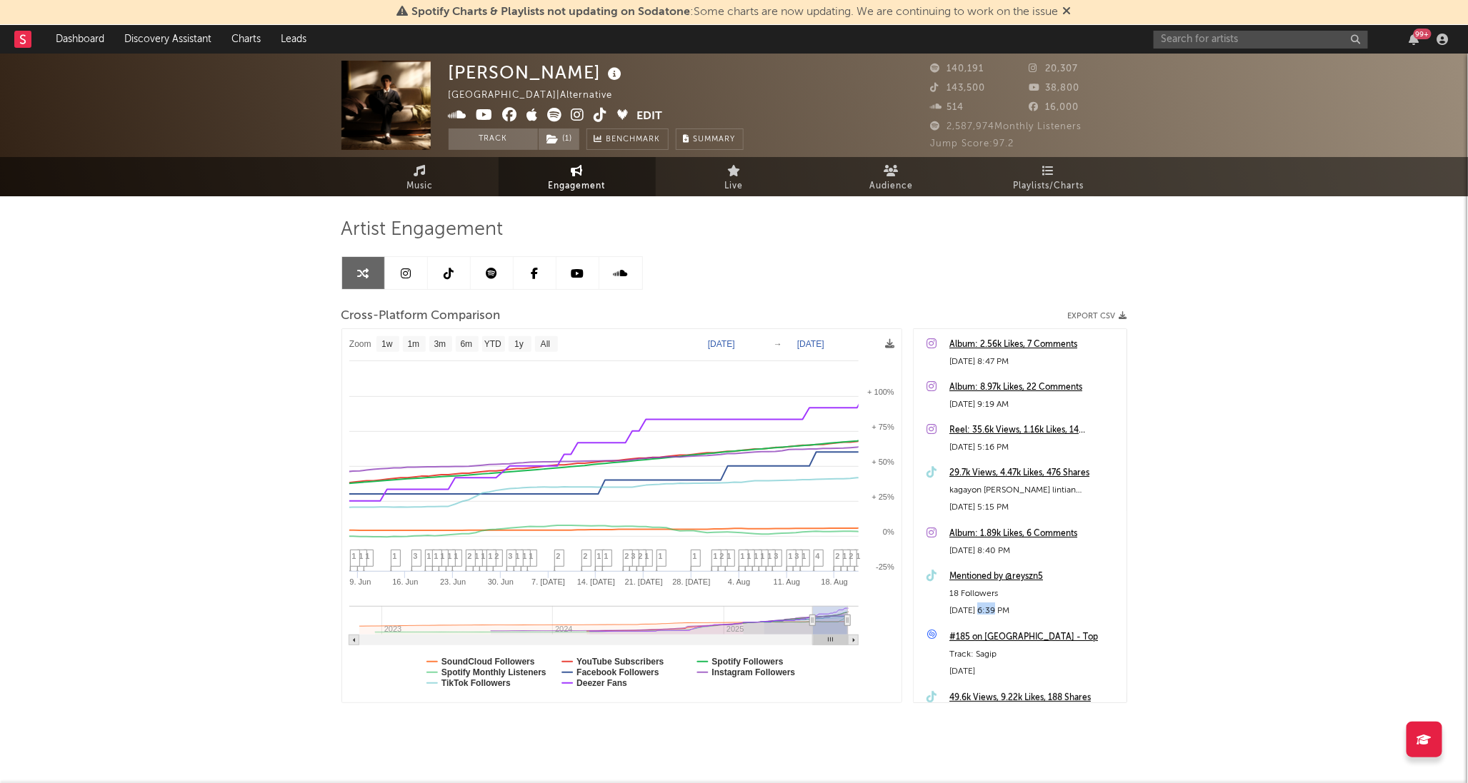
type input "[DATE]"
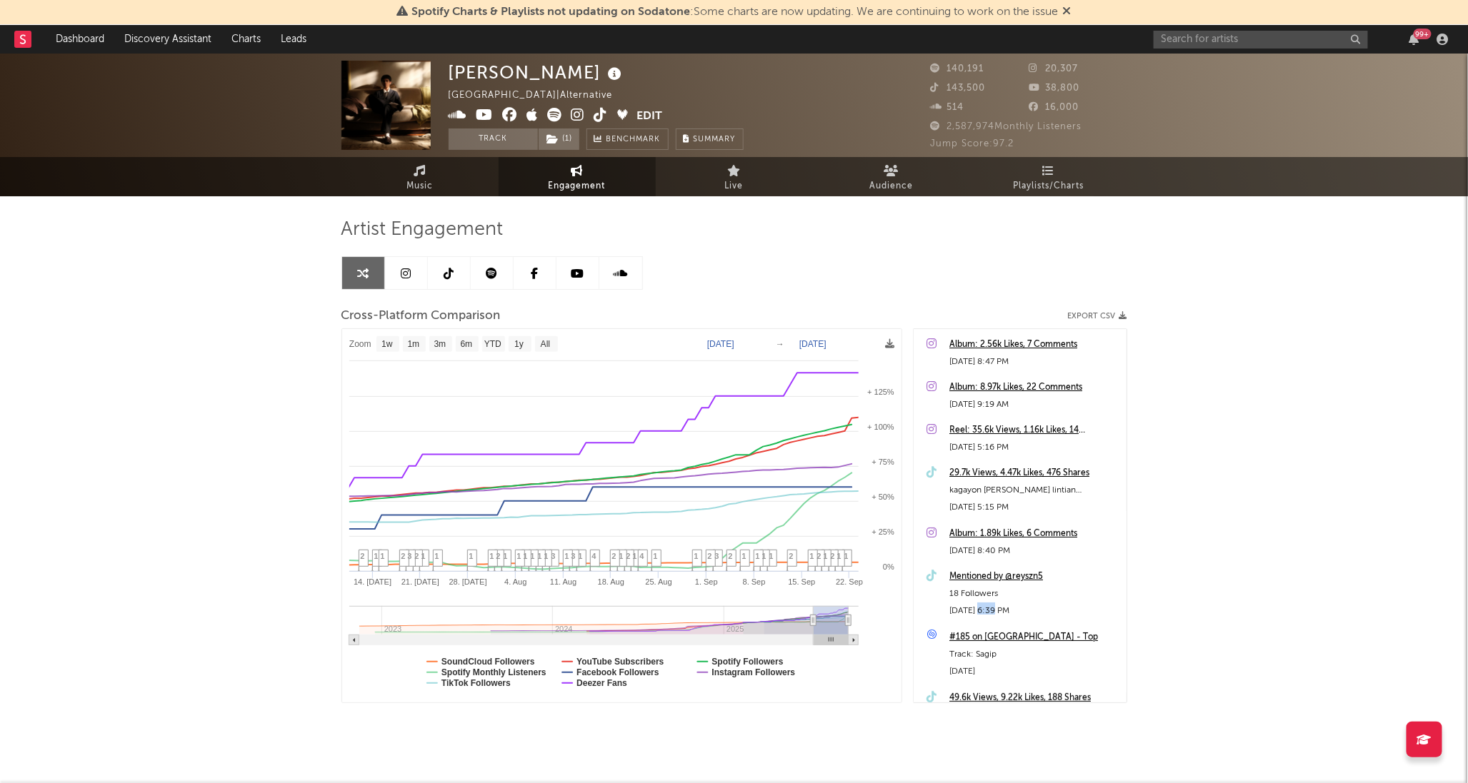
select select "1w"
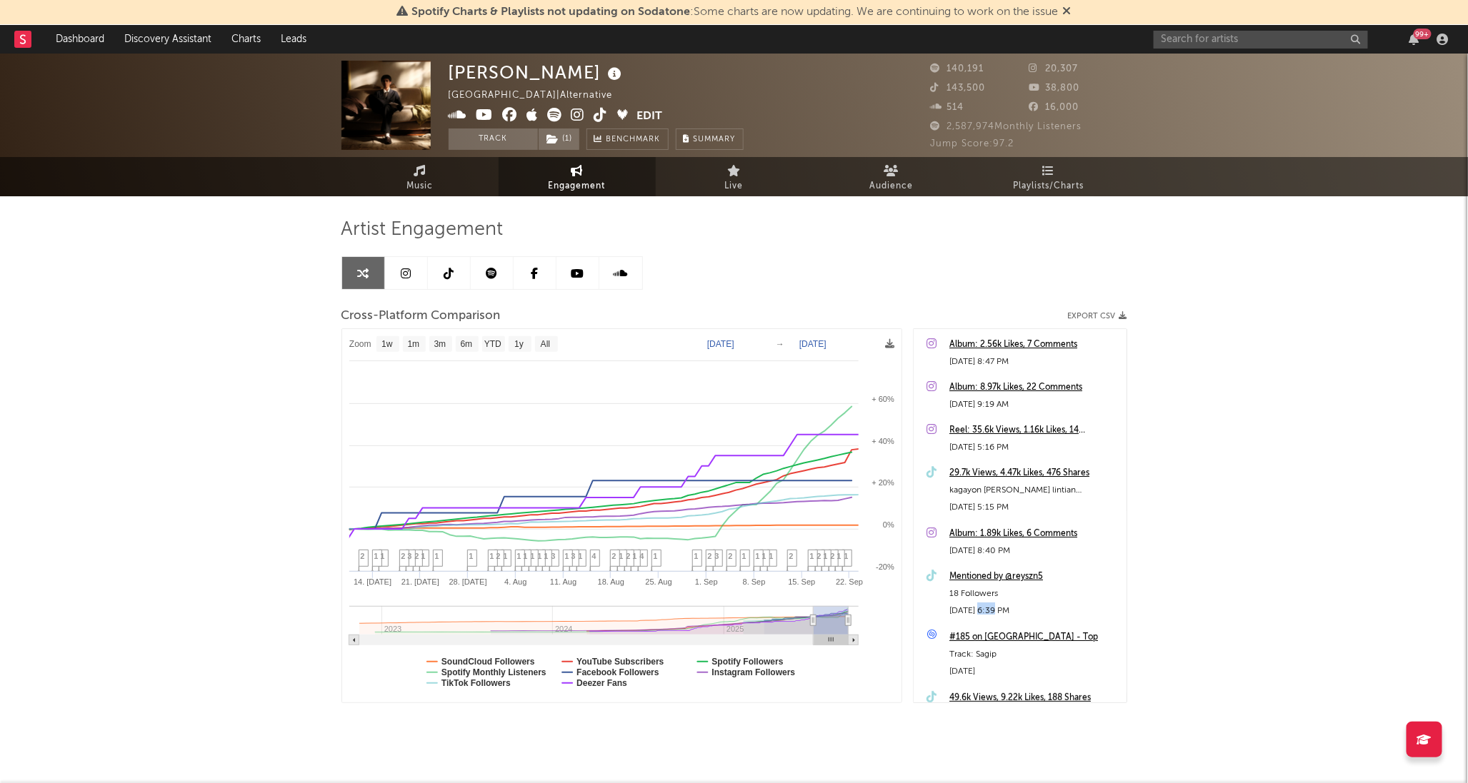
drag, startPoint x: 766, startPoint y: 623, endPoint x: 895, endPoint y: 632, distance: 129.6
